Goal: Information Seeking & Learning: Check status

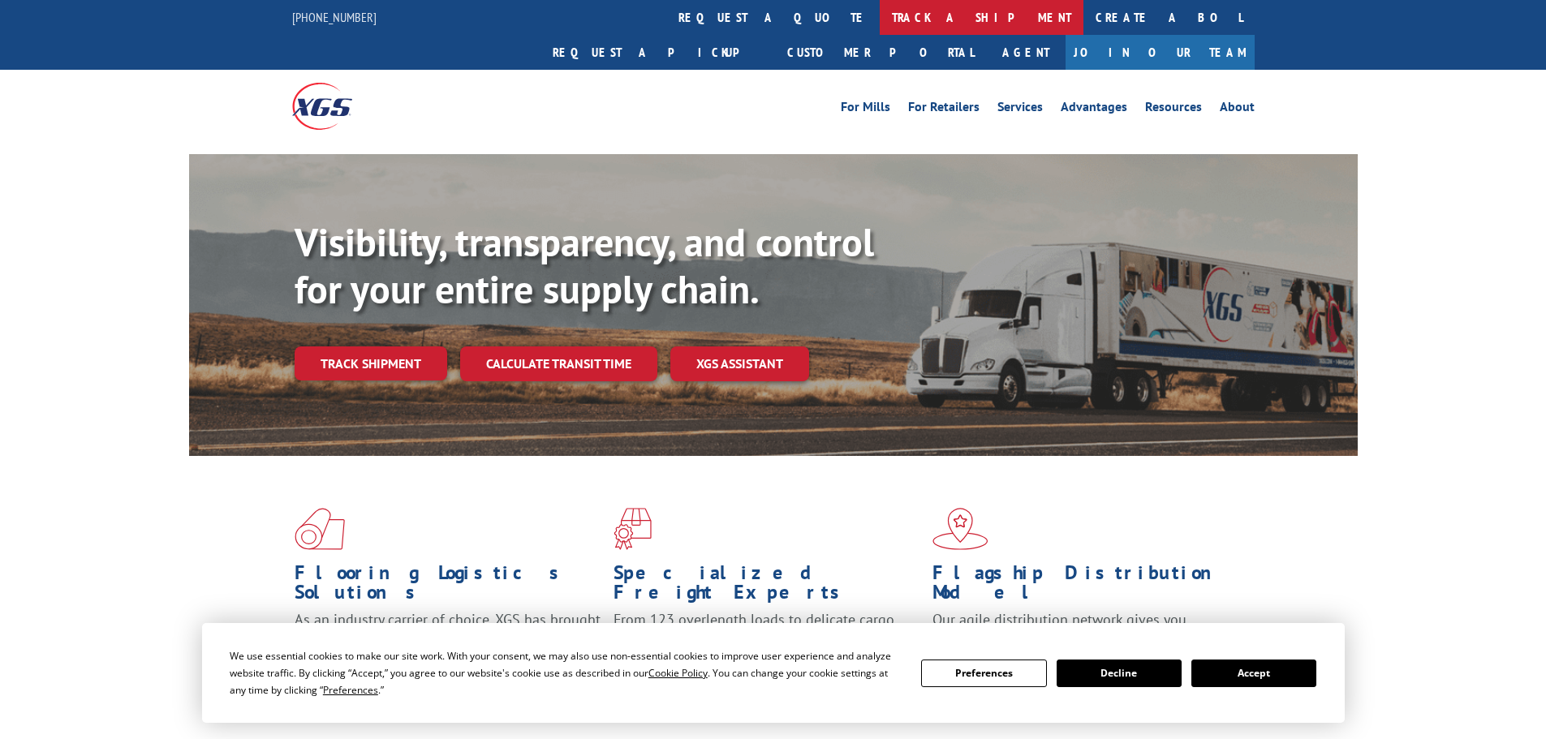
click at [880, 21] on link "track a shipment" at bounding box center [982, 17] width 204 height 35
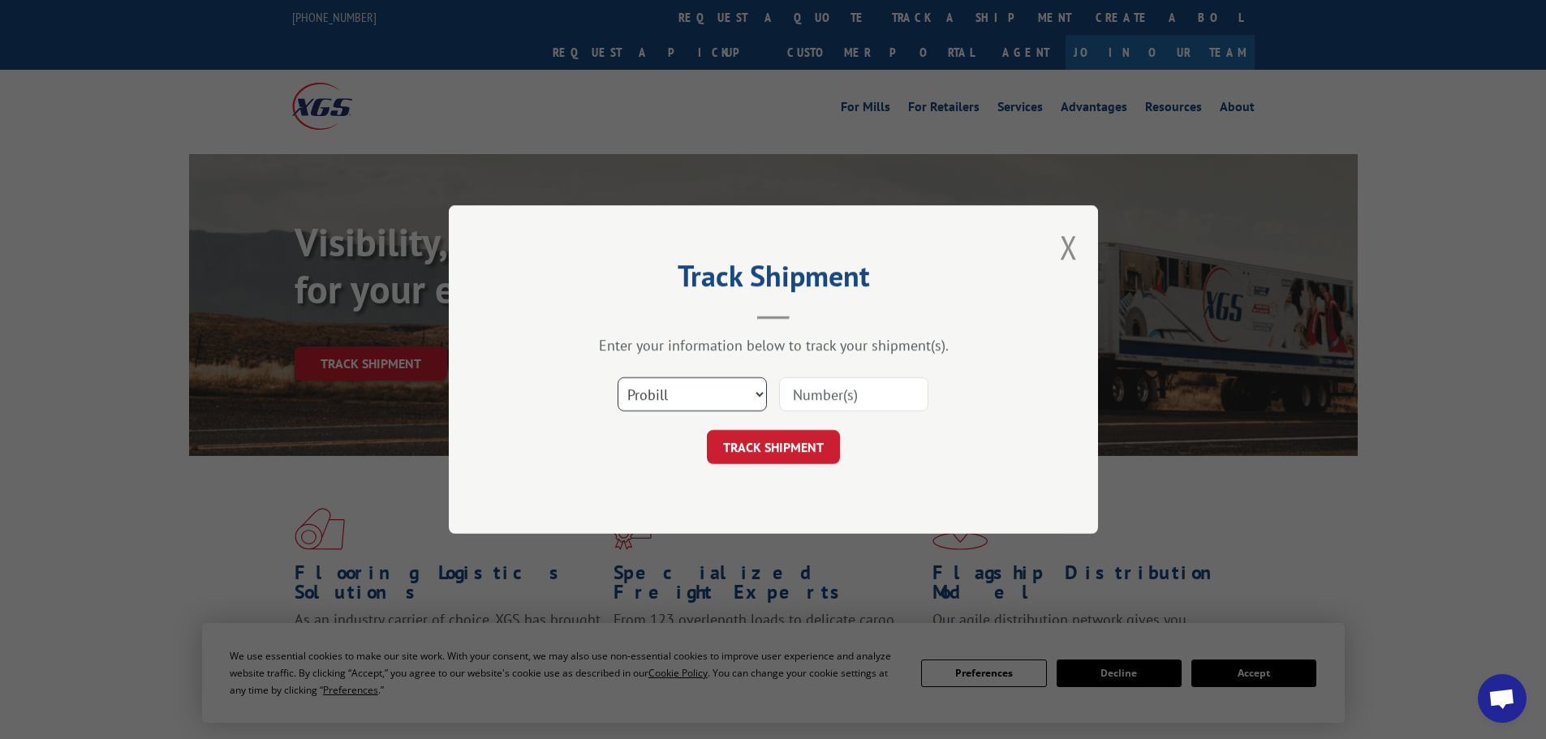
click at [661, 396] on select "Select category... Probill BOL PO" at bounding box center [692, 394] width 149 height 34
select select "bol"
click at [618, 377] on select "Select category... Probill BOL PO" at bounding box center [692, 394] width 149 height 34
click at [822, 395] on input at bounding box center [853, 394] width 149 height 34
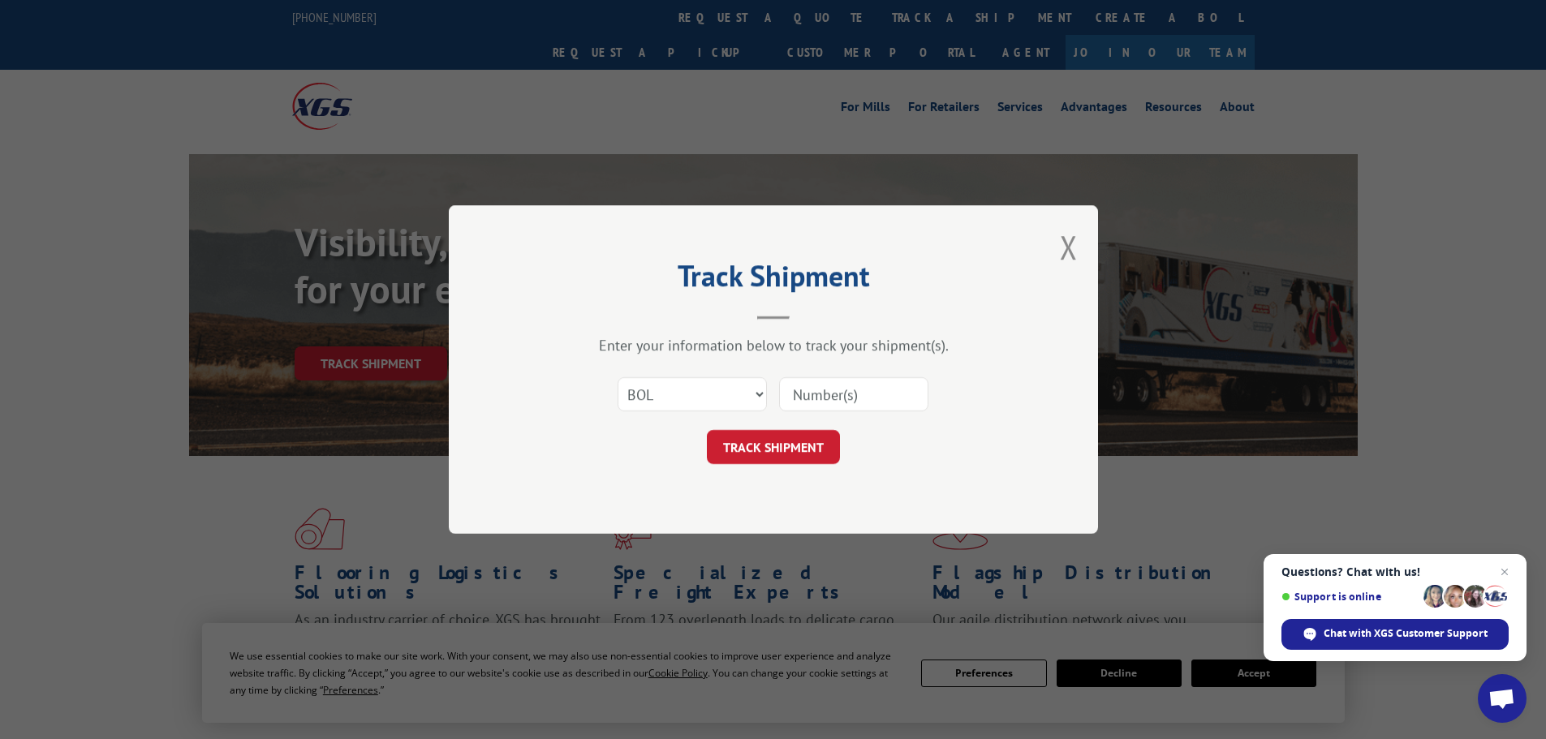
paste input "459413"
type input "459413"
click at [785, 451] on button "TRACK SHIPMENT" at bounding box center [773, 447] width 133 height 34
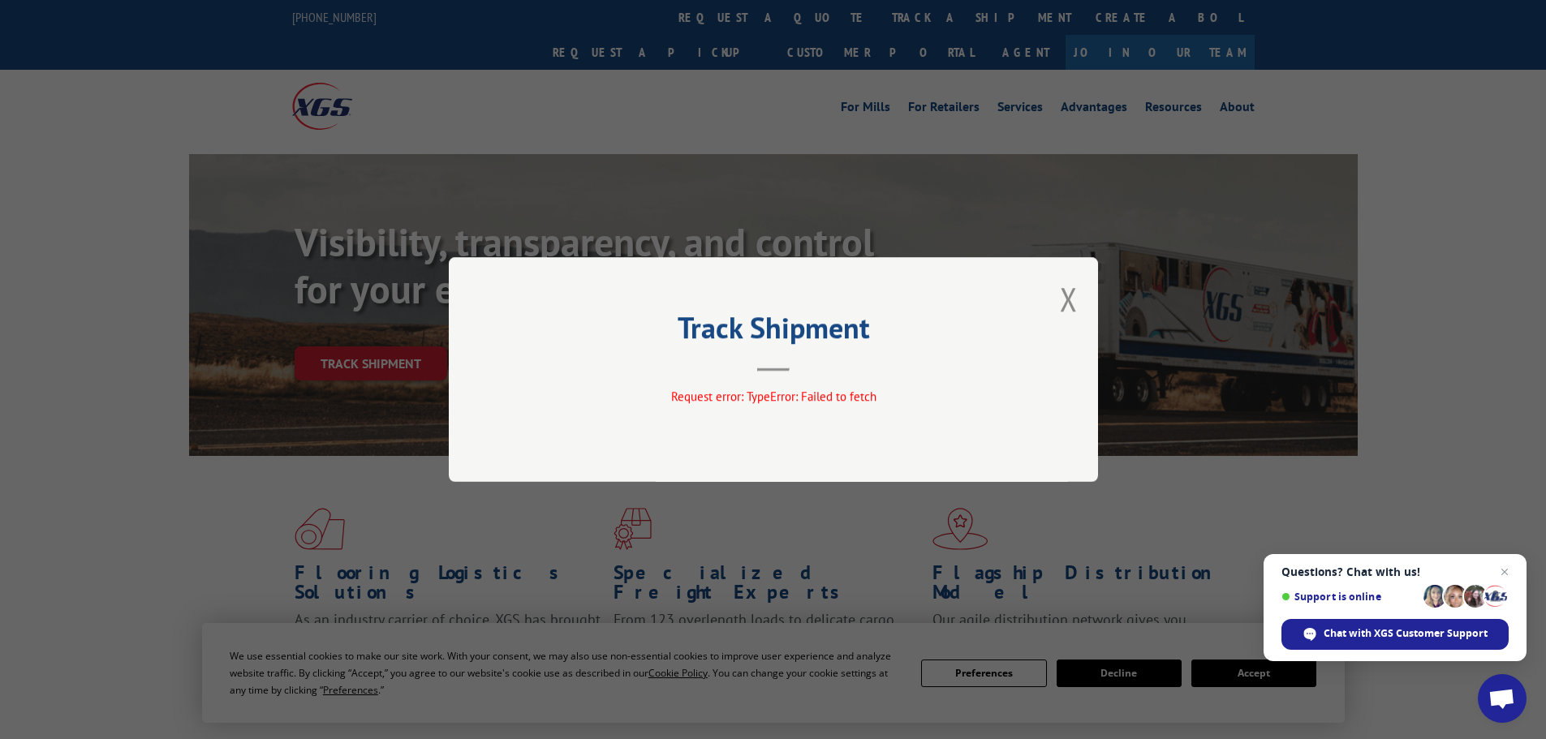
drag, startPoint x: 1067, startPoint y: 304, endPoint x: 1021, endPoint y: 273, distance: 55.6
click at [1068, 304] on button "Close modal" at bounding box center [1069, 299] width 18 height 43
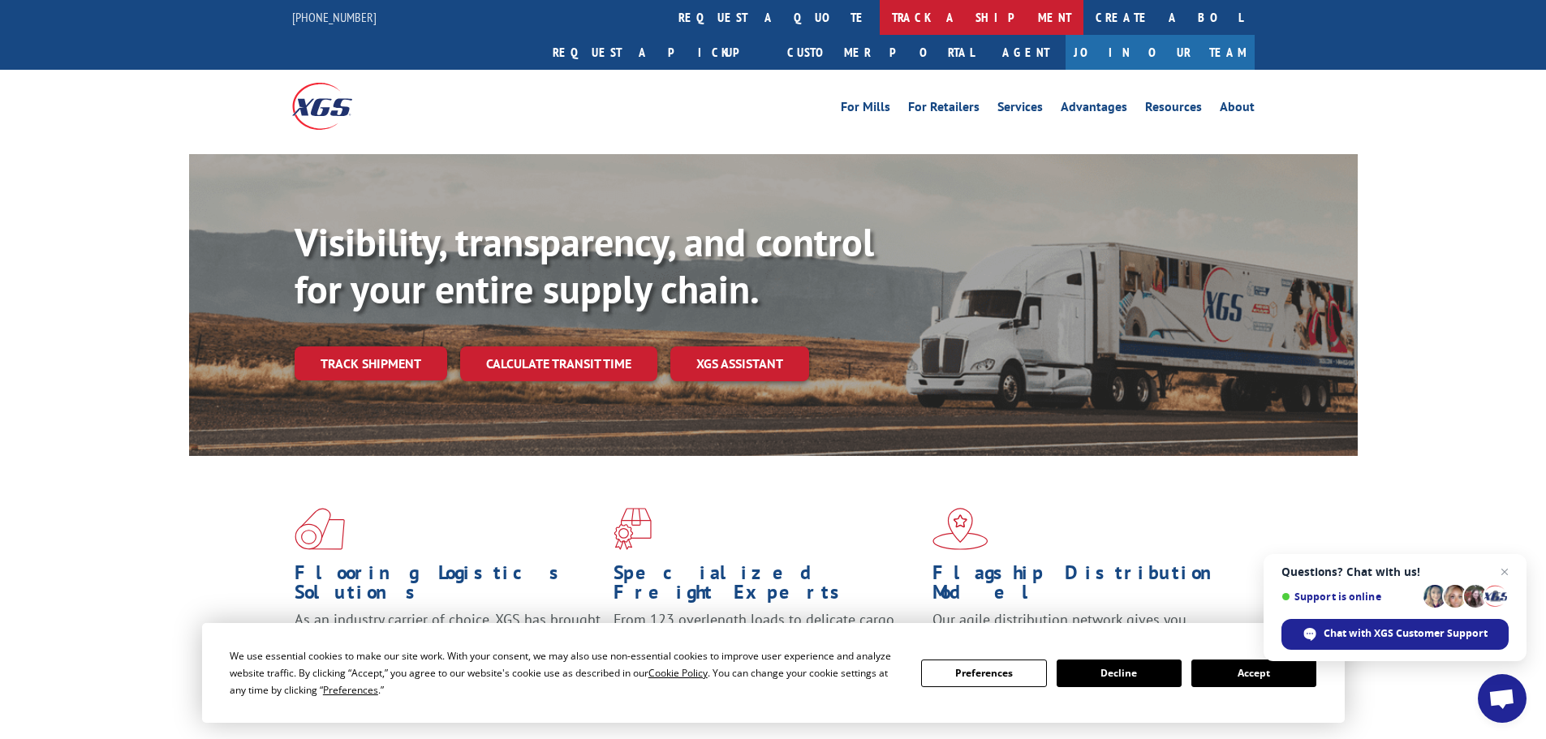
click at [880, 6] on link "track a shipment" at bounding box center [982, 17] width 204 height 35
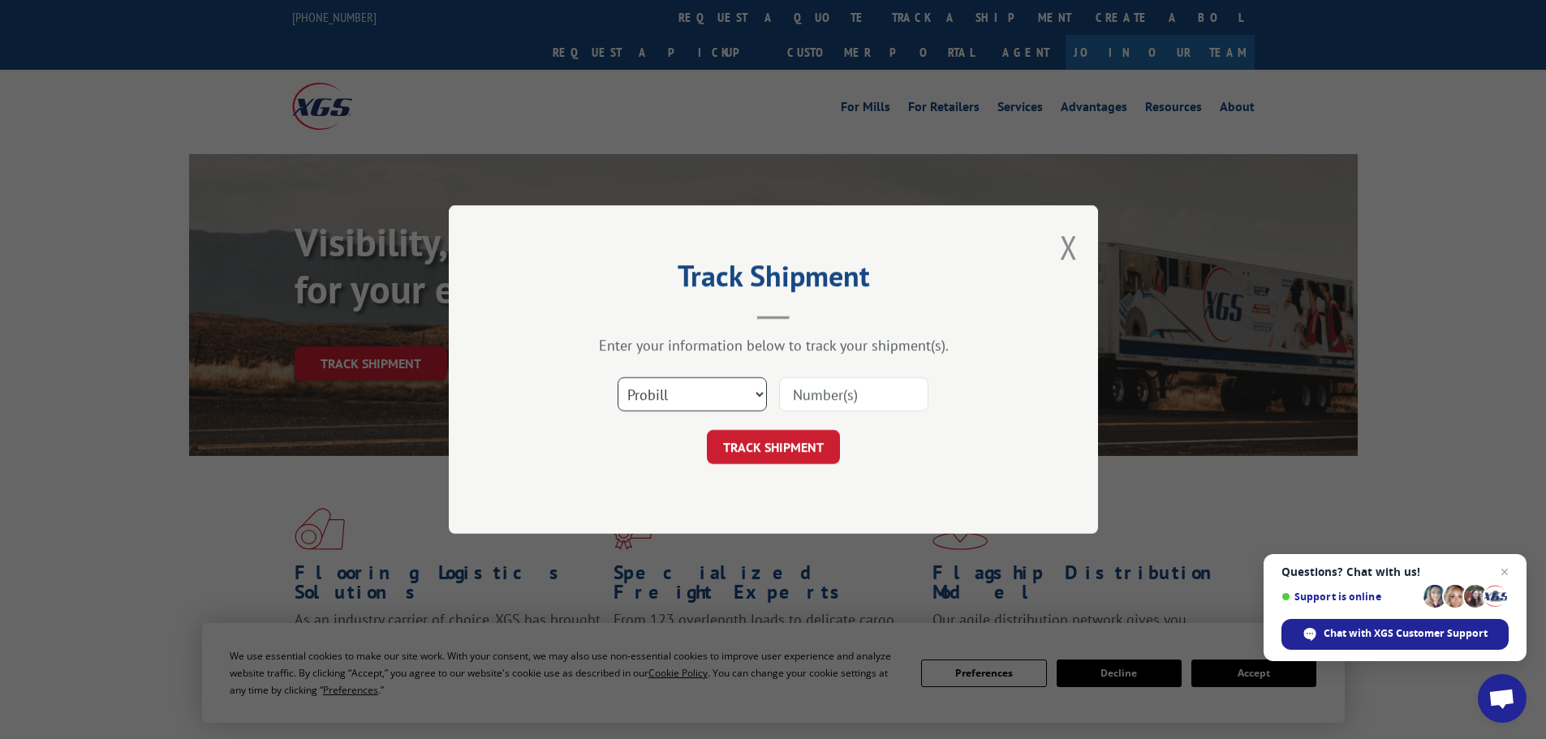
click at [681, 398] on select "Select category... Probill BOL PO" at bounding box center [692, 394] width 149 height 34
select select "bol"
click at [618, 377] on select "Select category... Probill BOL PO" at bounding box center [692, 394] width 149 height 34
click at [808, 391] on input at bounding box center [853, 394] width 149 height 34
paste input "459413"
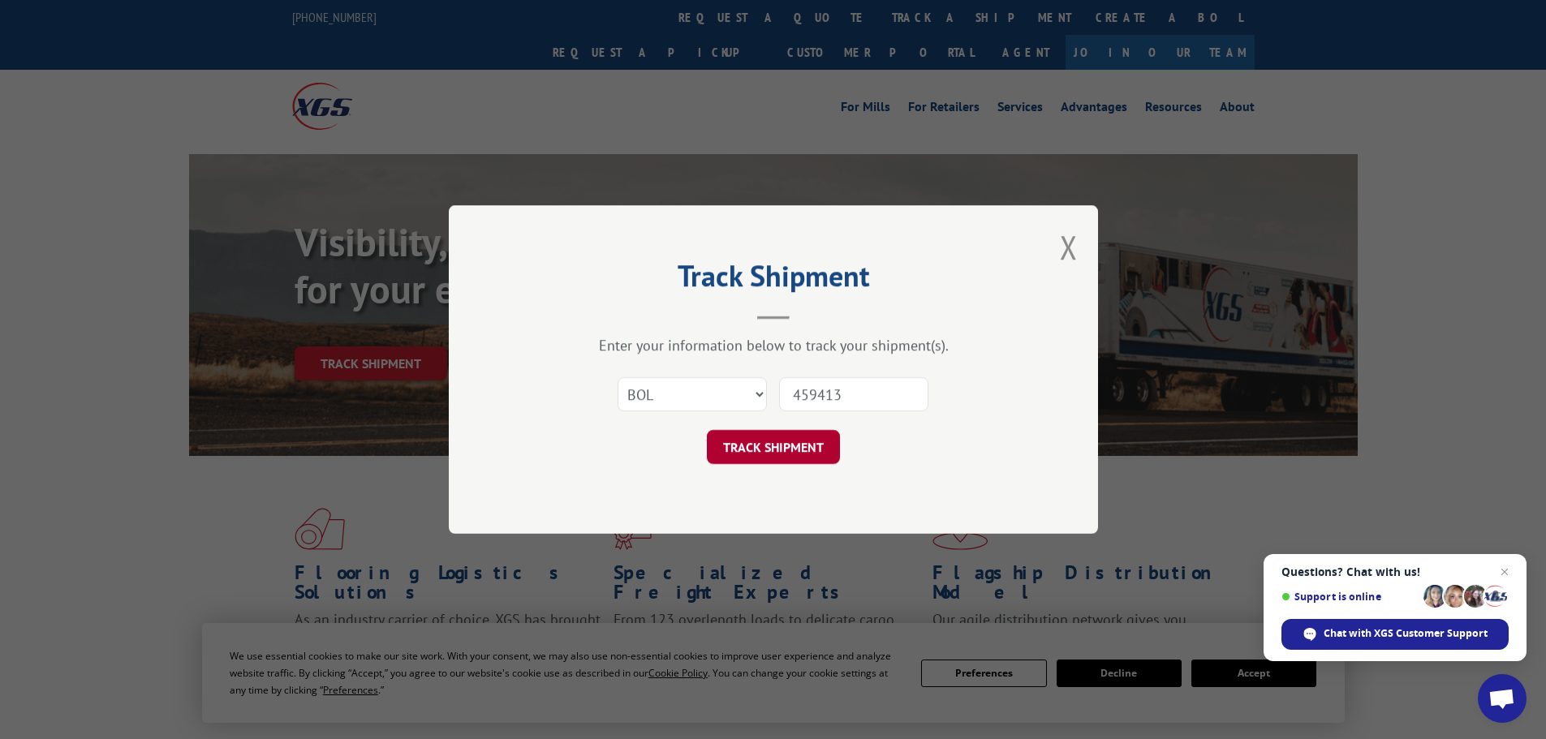
type input "459413"
click at [791, 456] on button "TRACK SHIPMENT" at bounding box center [773, 447] width 133 height 34
